Goal: Information Seeking & Learning: Learn about a topic

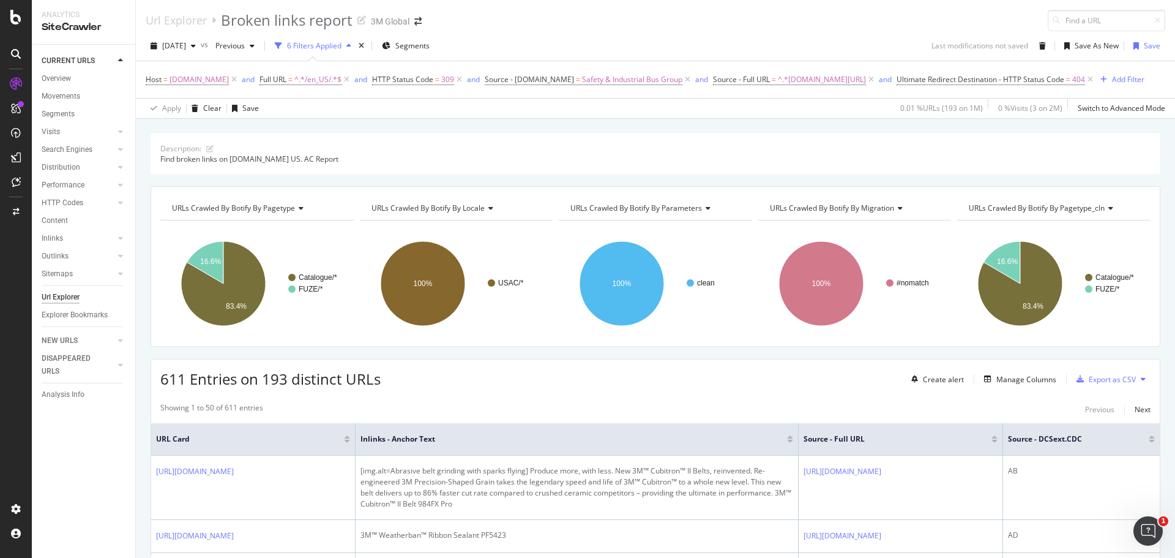
click at [701, 28] on div "Url Explorer Broken links report 3M Global" at bounding box center [655, 15] width 1039 height 31
click at [196, 46] on icon "button" at bounding box center [193, 45] width 5 height 7
click at [214, 86] on div "[DATE]" at bounding box center [195, 89] width 65 height 11
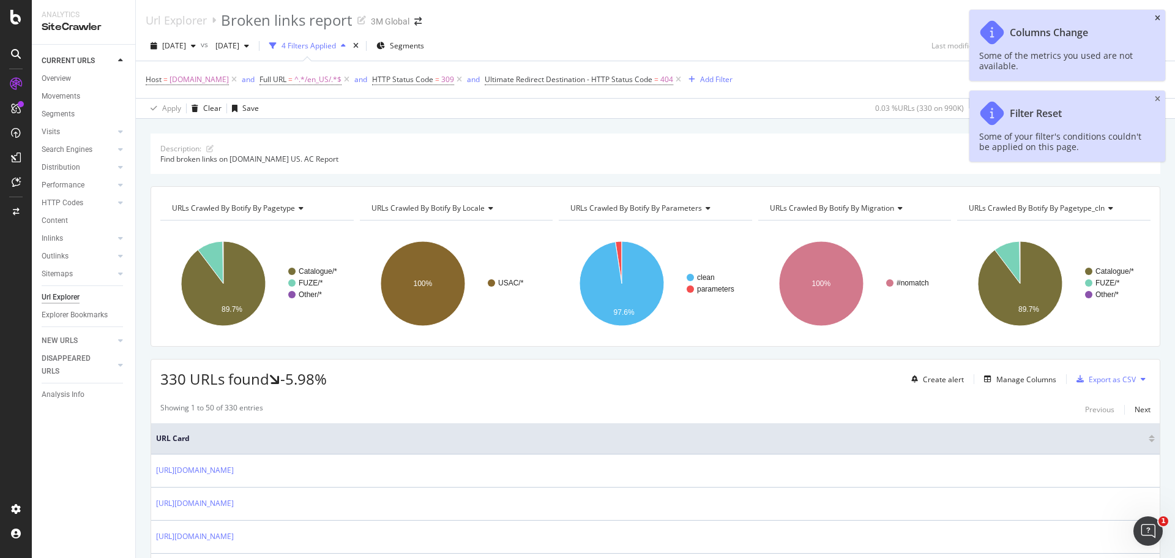
click at [1156, 17] on icon "close toast" at bounding box center [1158, 18] width 6 height 7
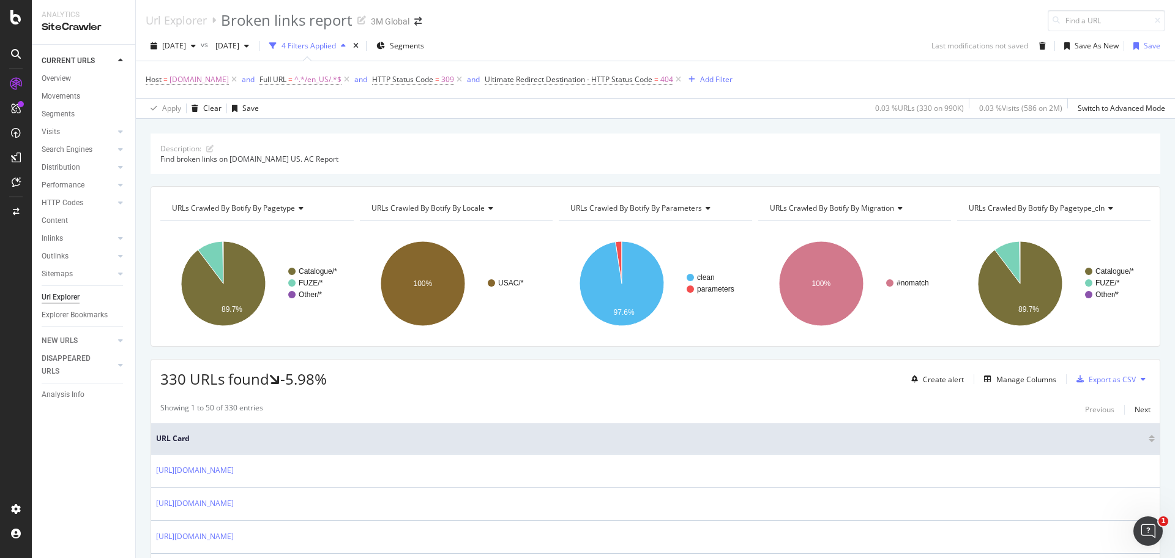
click at [813, 17] on div "Url Explorer Broken links report 3M Global" at bounding box center [655, 15] width 1039 height 31
click at [707, 80] on div "Add Filter" at bounding box center [716, 79] width 32 height 10
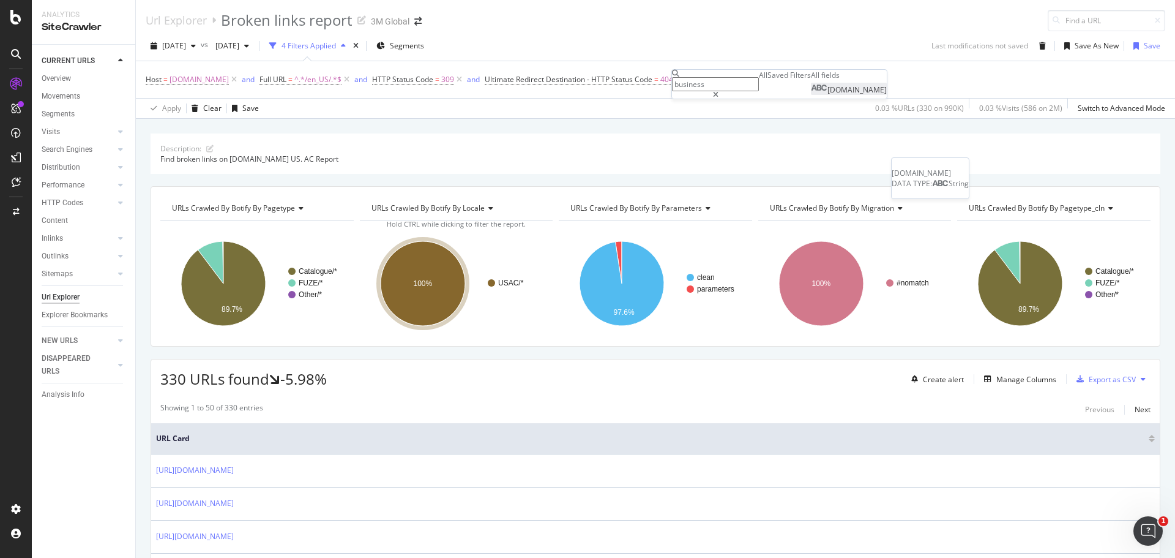
type input "business"
click at [827, 95] on span "DCSext.Business" at bounding box center [856, 89] width 59 height 10
click at [752, 133] on input "text" at bounding box center [715, 126] width 87 height 14
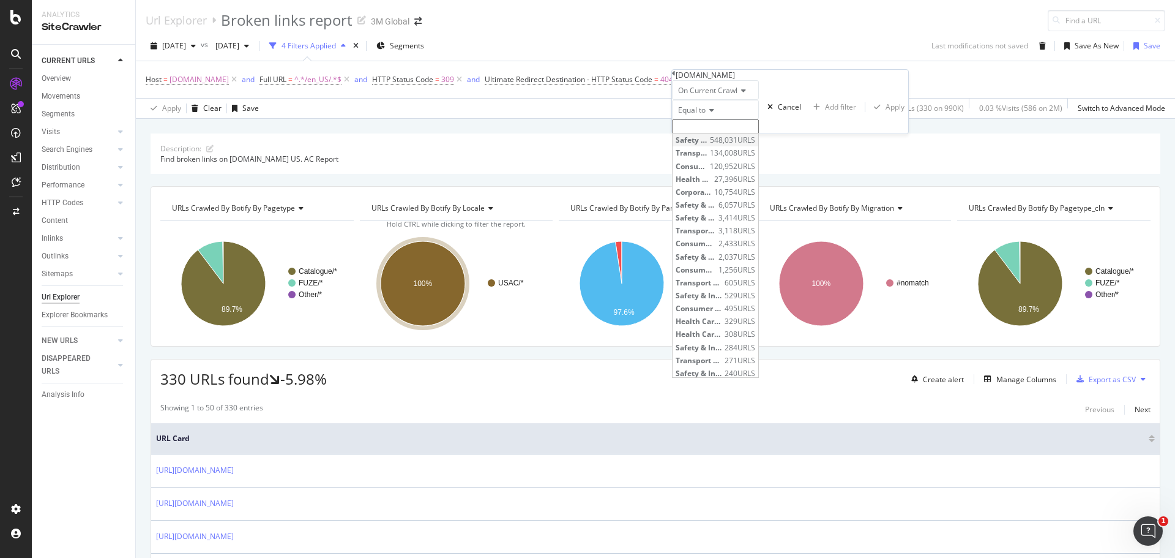
click at [707, 145] on span "Safety & Industrial Bus Group" at bounding box center [691, 140] width 31 height 10
type input "Safety & Industrial Bus Group"
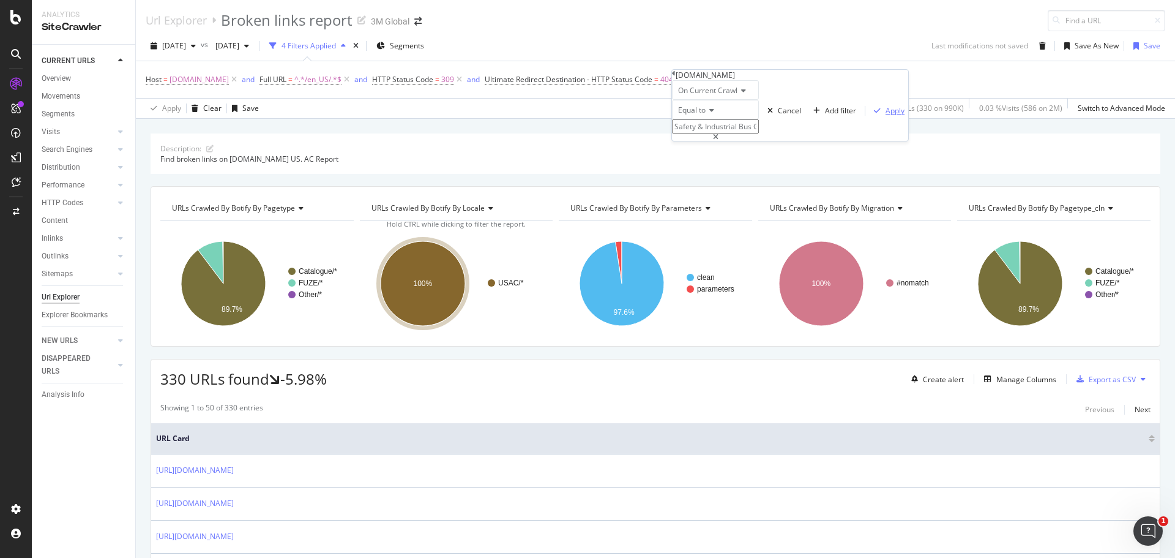
click at [886, 116] on div "Apply" at bounding box center [895, 110] width 19 height 10
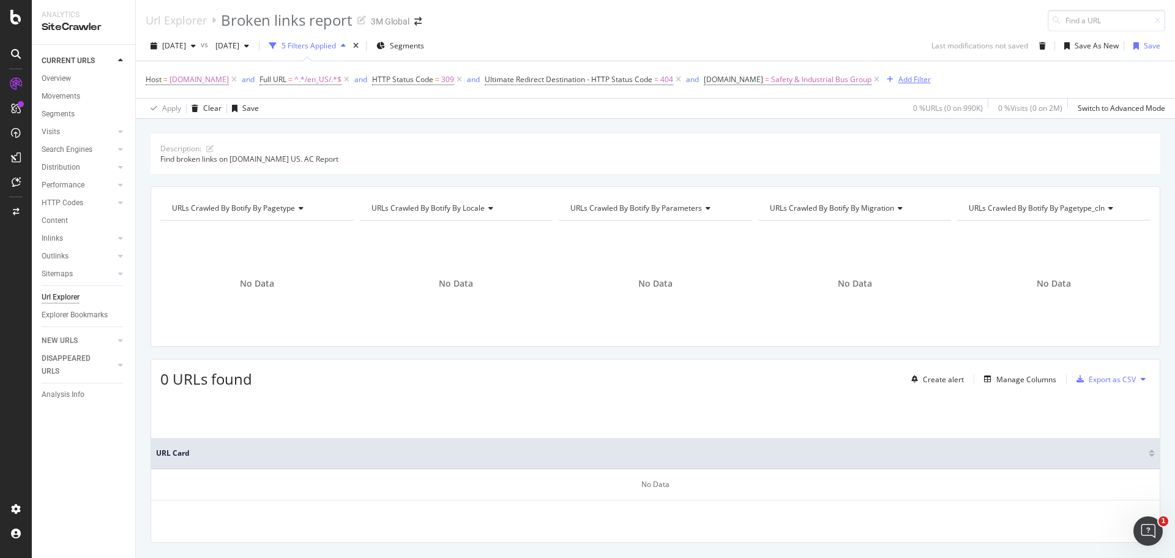
click at [898, 78] on div "Add Filter" at bounding box center [914, 79] width 32 height 10
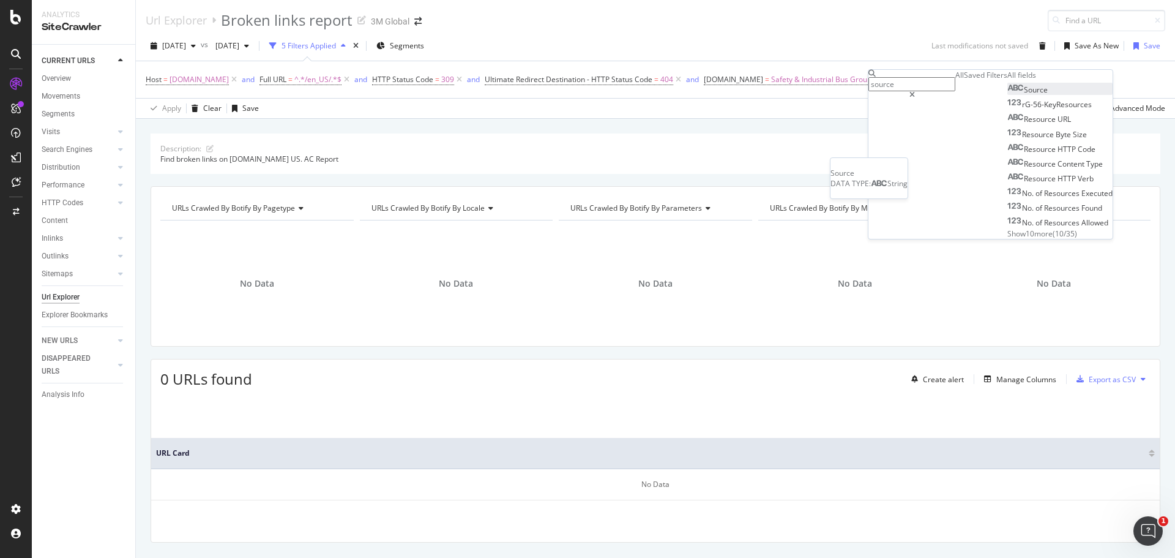
type input "source"
click at [1007, 95] on div "Source" at bounding box center [1027, 89] width 40 height 10
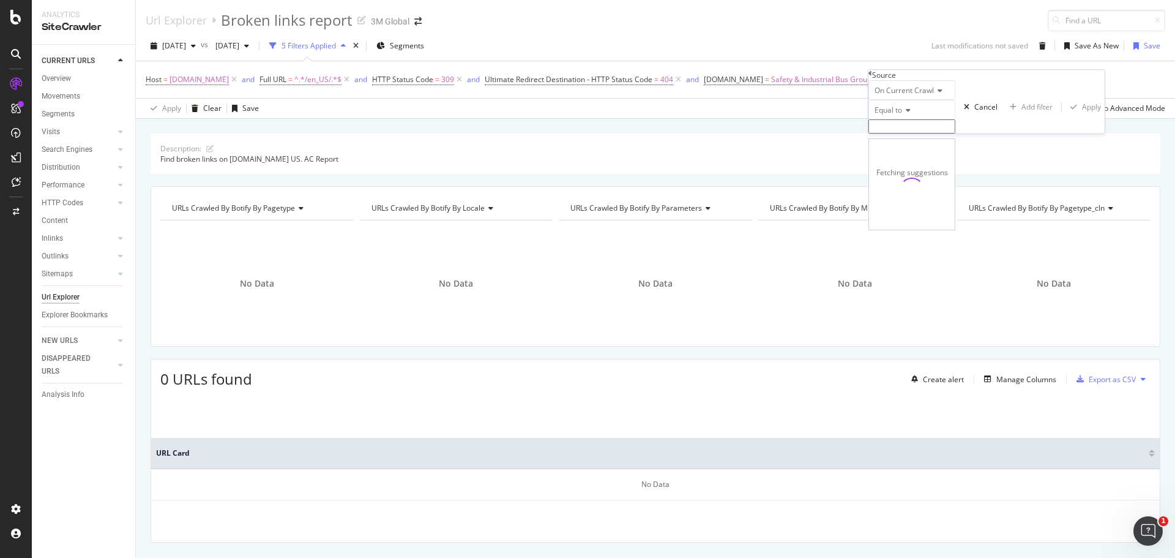
click at [936, 133] on input "text" at bounding box center [911, 126] width 87 height 14
type input "full"
click at [911, 114] on icon at bounding box center [906, 109] width 9 height 7
click at [917, 210] on div "Contains" at bounding box center [912, 203] width 86 height 13
click at [904, 133] on input "text" at bounding box center [911, 126] width 87 height 14
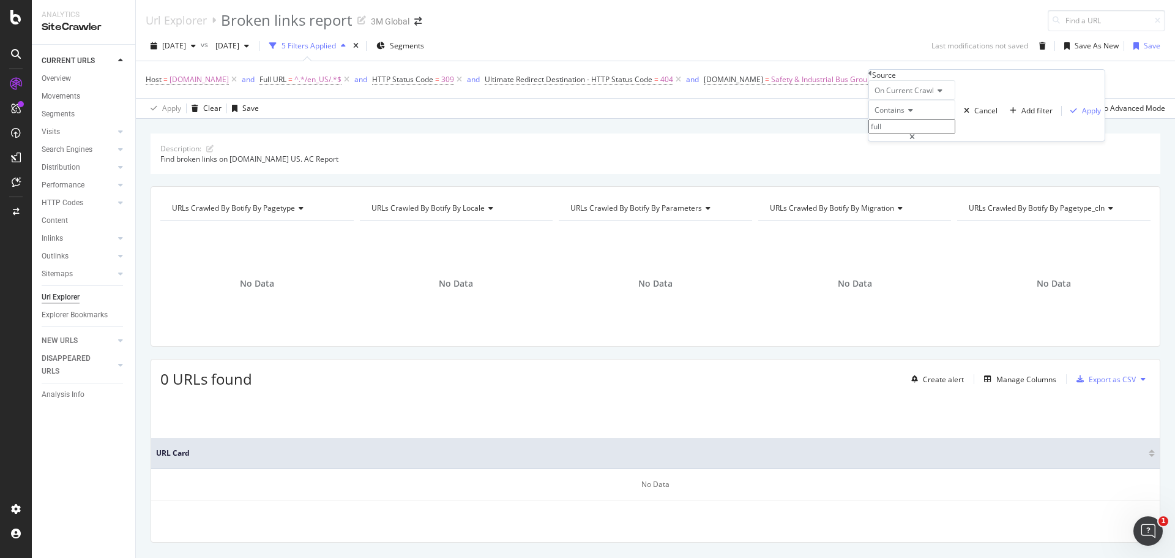
type input "full"
click at [873, 78] on div "Source On Current Crawl Contains full Cancel Add filter Apply" at bounding box center [986, 105] width 236 height 71
click at [872, 77] on icon at bounding box center [870, 73] width 4 height 7
click at [195, 80] on span "www.3m.com" at bounding box center [199, 79] width 59 height 17
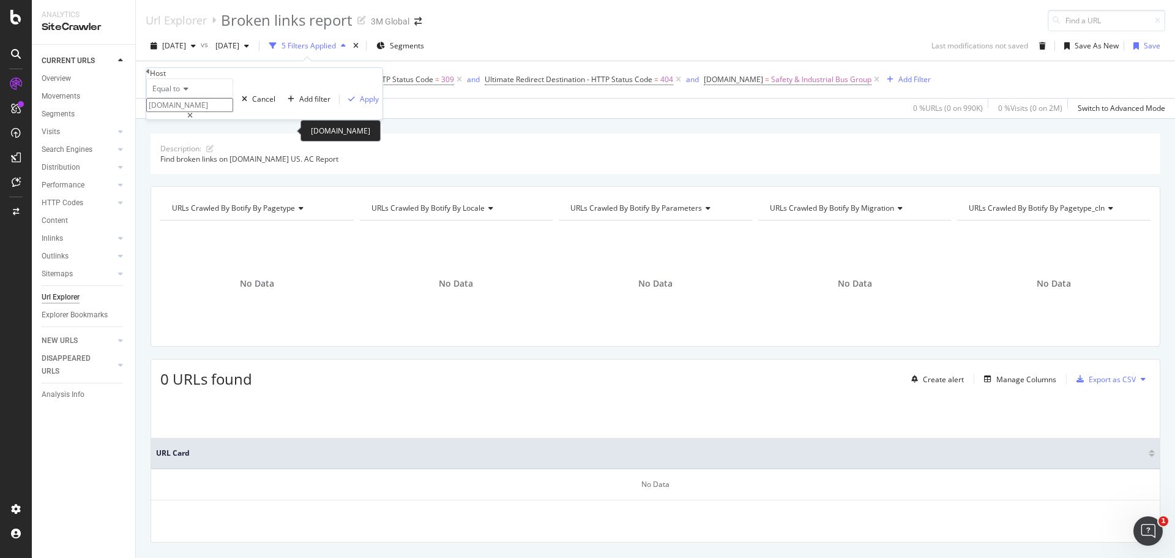
click at [201, 112] on input "www.3m.com" at bounding box center [189, 105] width 87 height 14
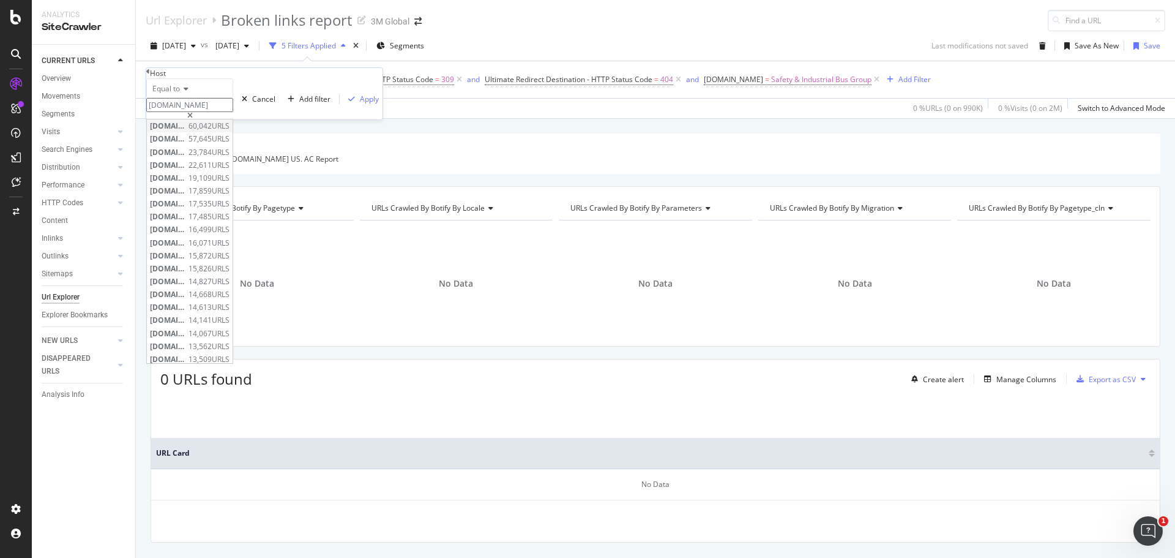
click at [185, 131] on span "www.3m.com" at bounding box center [167, 126] width 35 height 10
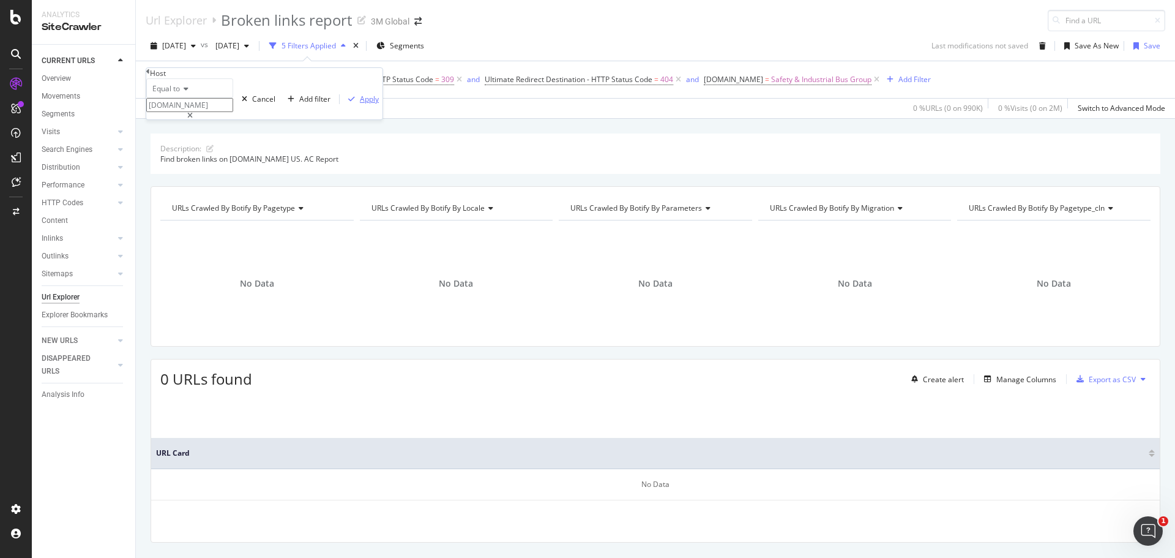
click at [360, 104] on div "Apply" at bounding box center [369, 99] width 19 height 10
click at [294, 80] on span "^.*/en_US/.*$" at bounding box center [317, 79] width 47 height 17
click at [461, 104] on div "Apply" at bounding box center [470, 99] width 19 height 10
click at [441, 79] on span "309" at bounding box center [447, 79] width 13 height 17
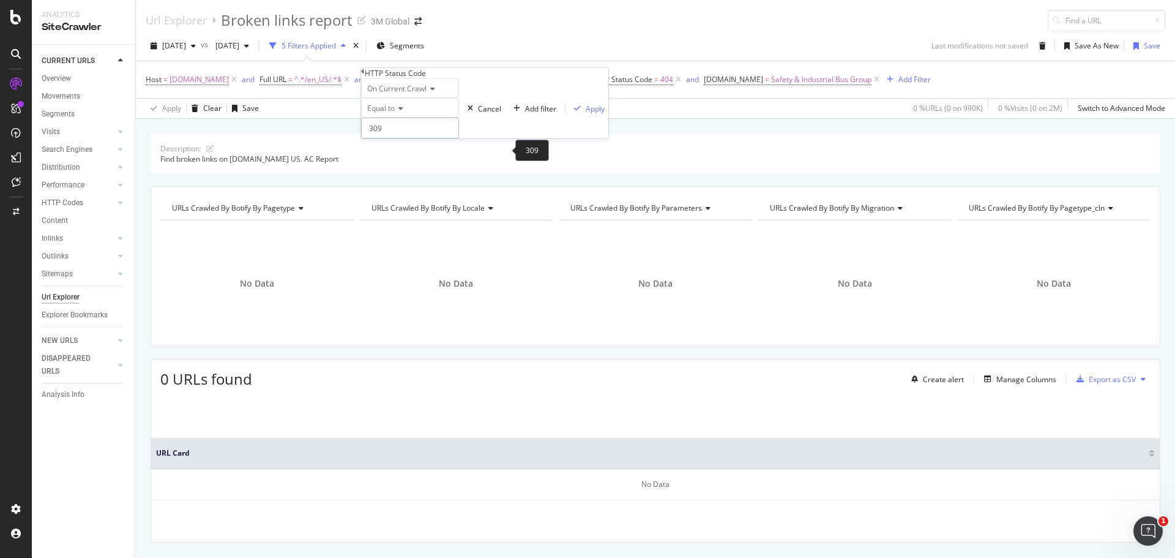
click at [402, 138] on input "309" at bounding box center [410, 128] width 98 height 21
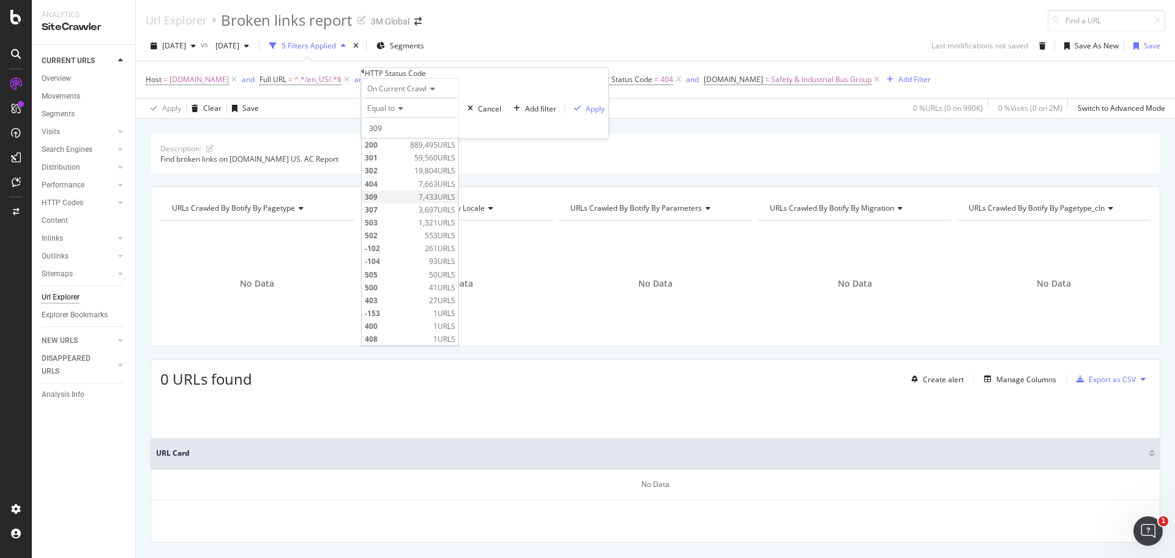
click at [394, 202] on span "309" at bounding box center [390, 197] width 51 height 10
click at [586, 114] on div "Apply" at bounding box center [595, 108] width 19 height 10
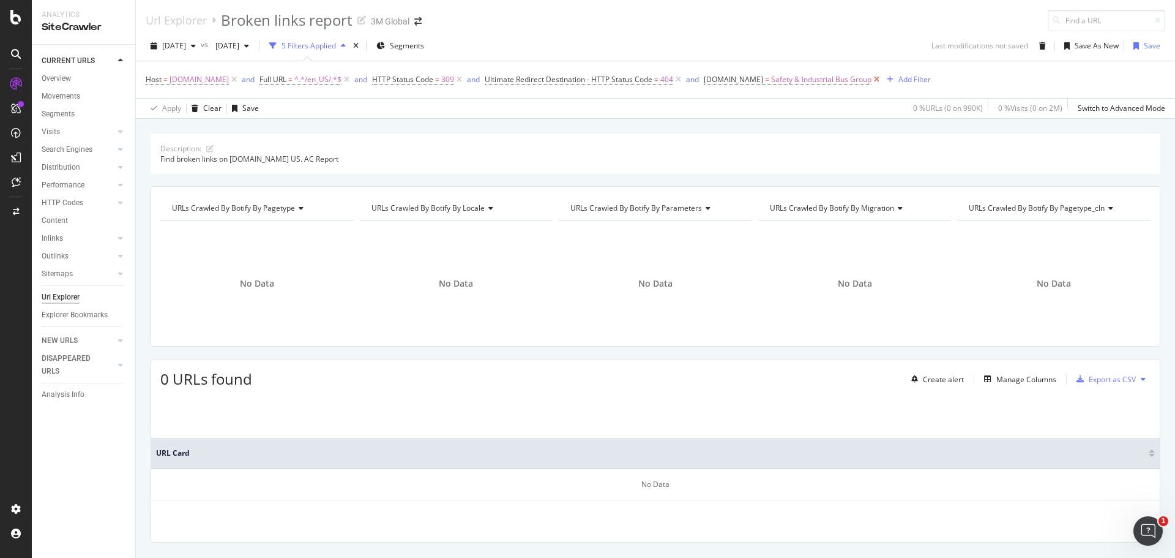
click at [872, 78] on icon at bounding box center [877, 79] width 10 height 12
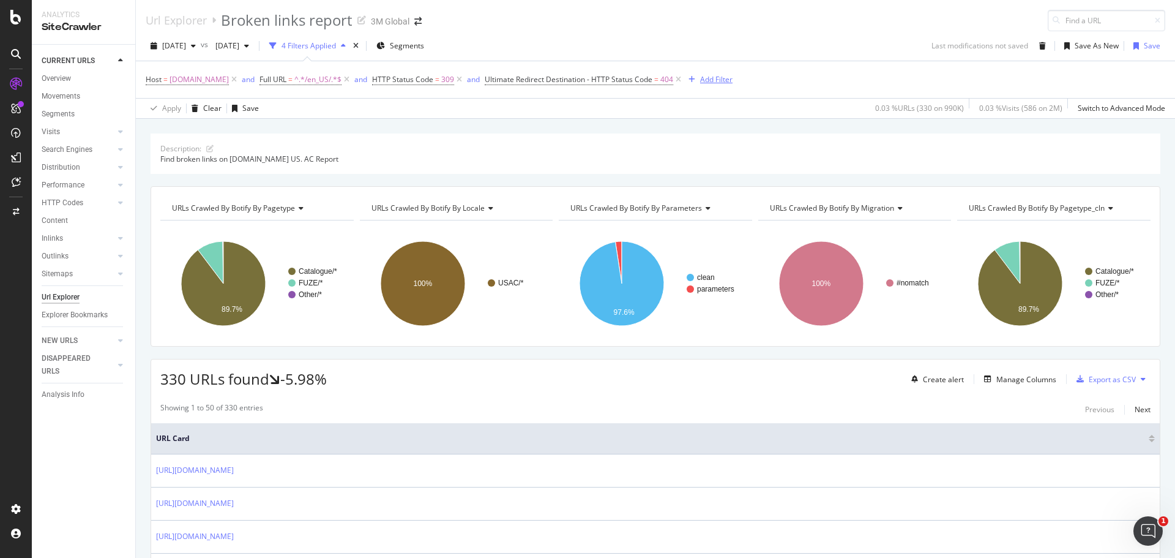
click at [711, 78] on div "Add Filter" at bounding box center [716, 79] width 32 height 10
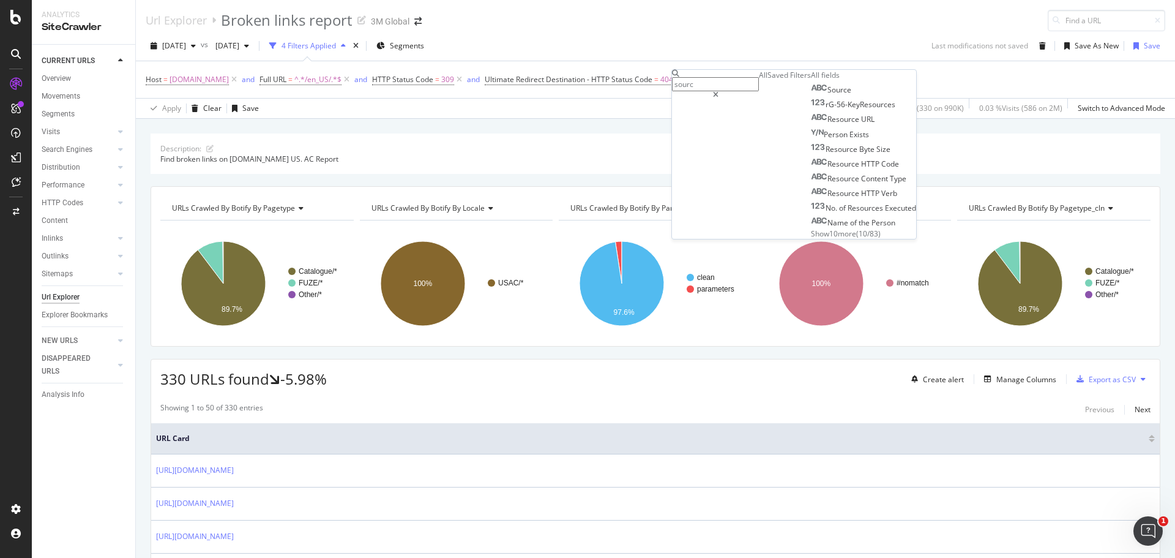
type input "source"
click at [827, 95] on span "Source" at bounding box center [839, 89] width 24 height 10
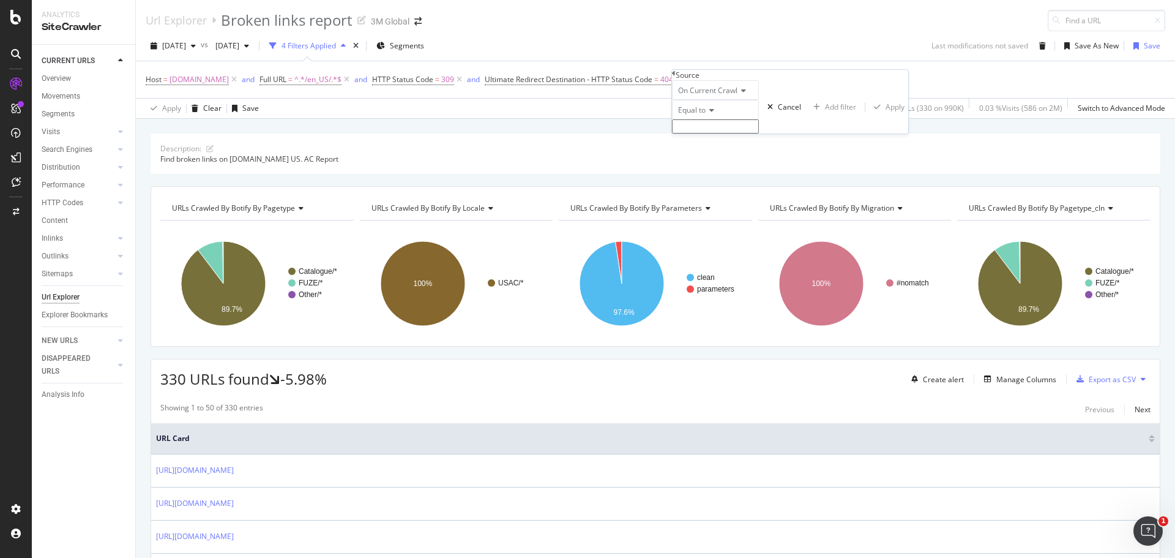
click at [731, 133] on input "text" at bounding box center [715, 126] width 87 height 14
